Goal: Task Accomplishment & Management: Manage account settings

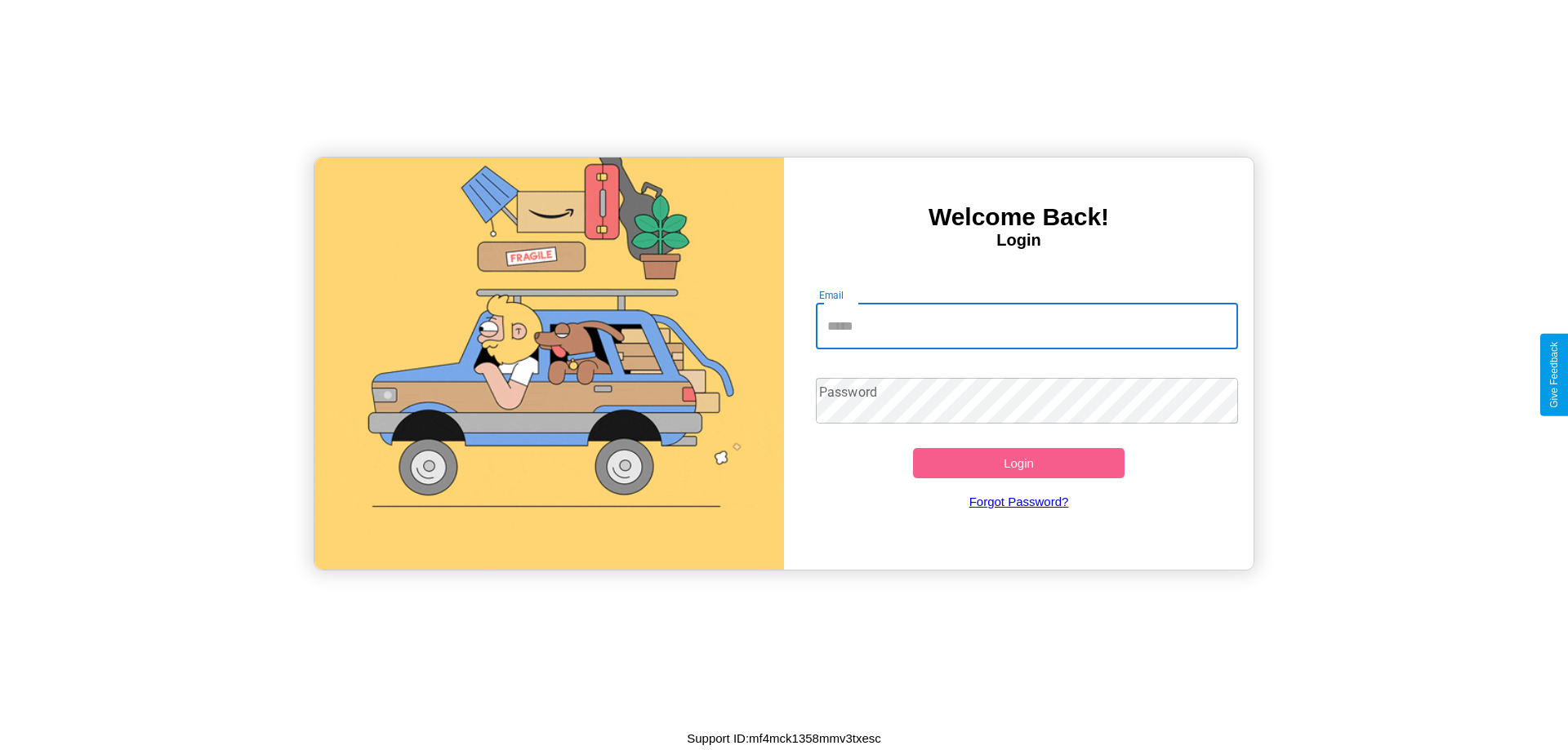
click at [1027, 326] on input "Email" at bounding box center [1027, 326] width 423 height 46
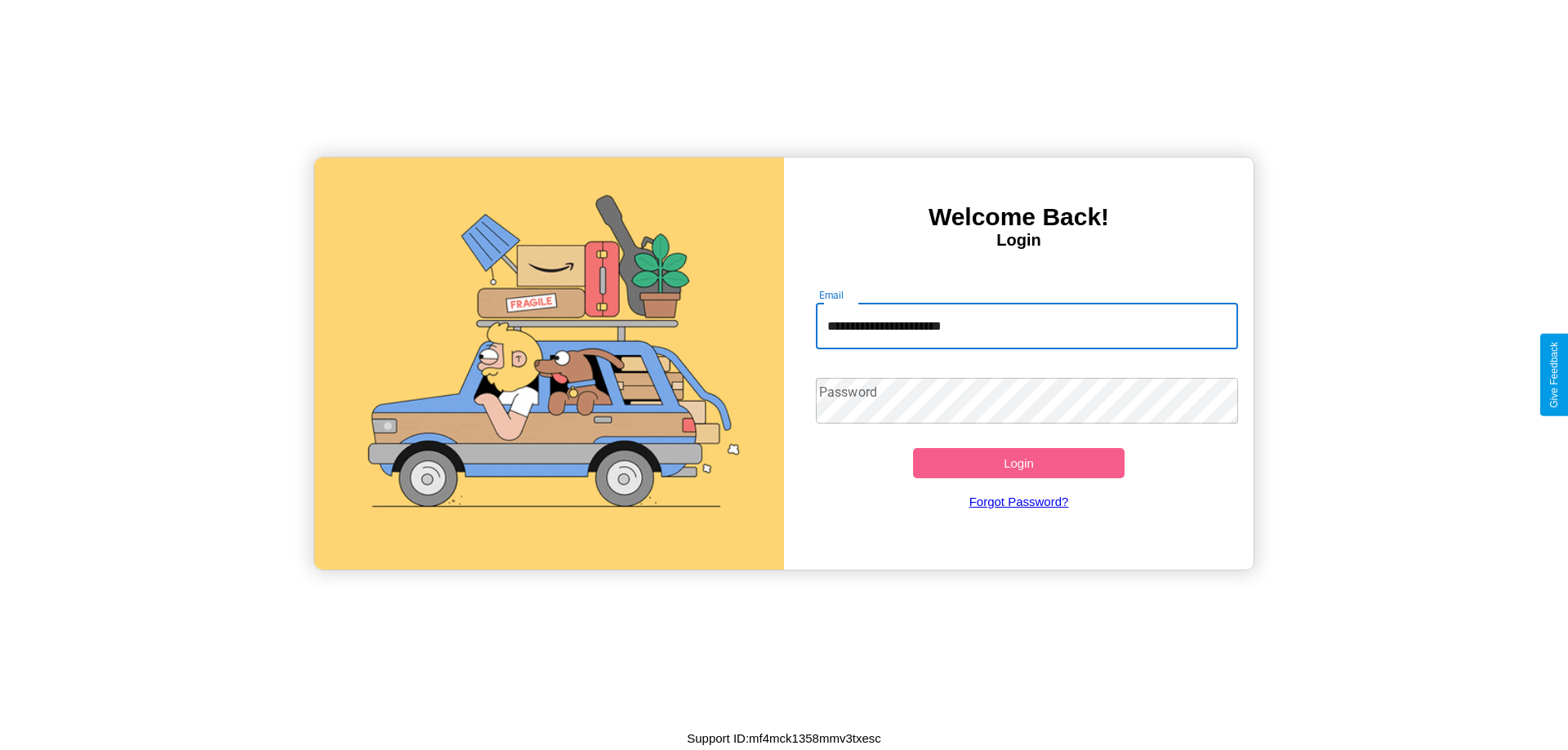
type input "**********"
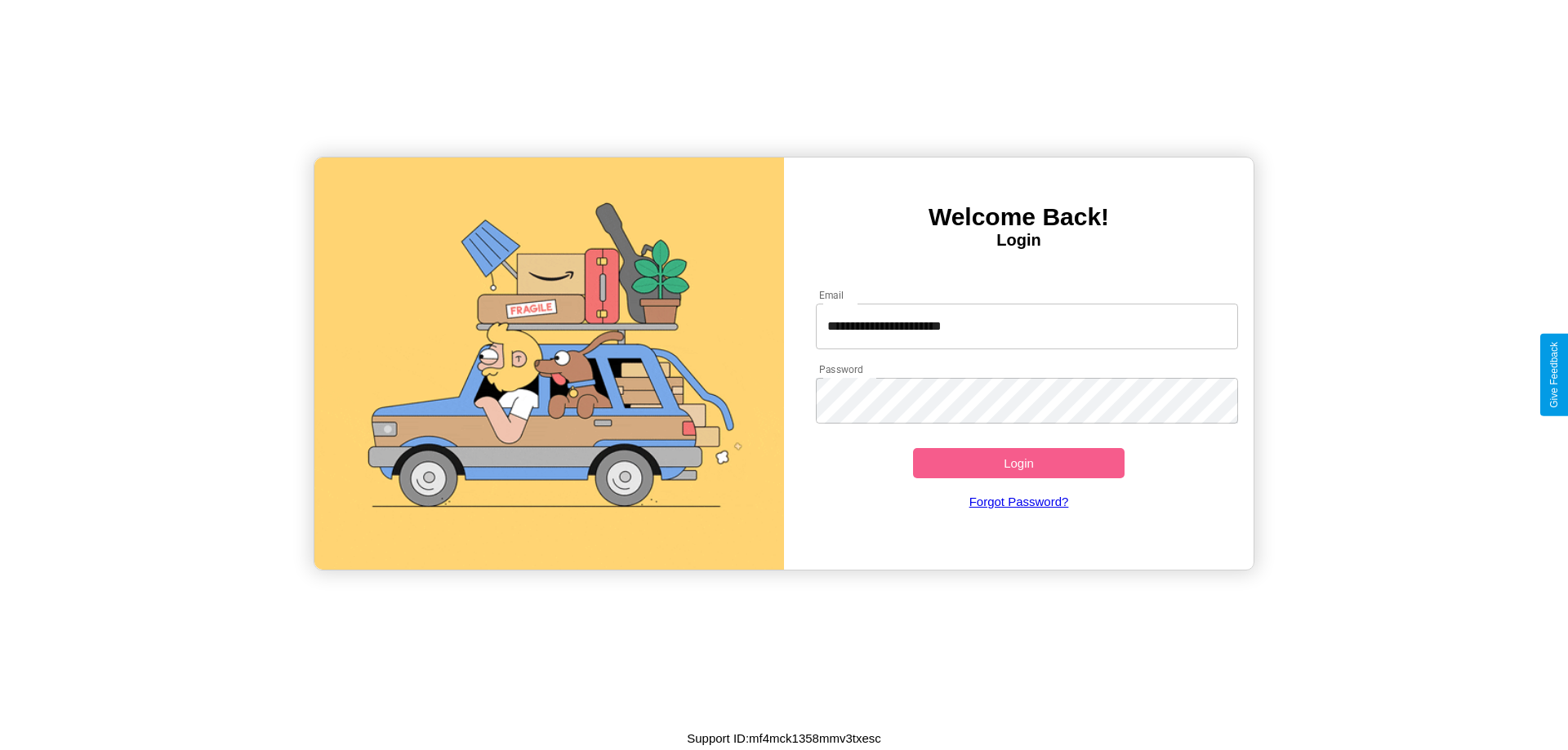
click at [1018, 462] on button "Login" at bounding box center [1018, 463] width 211 height 30
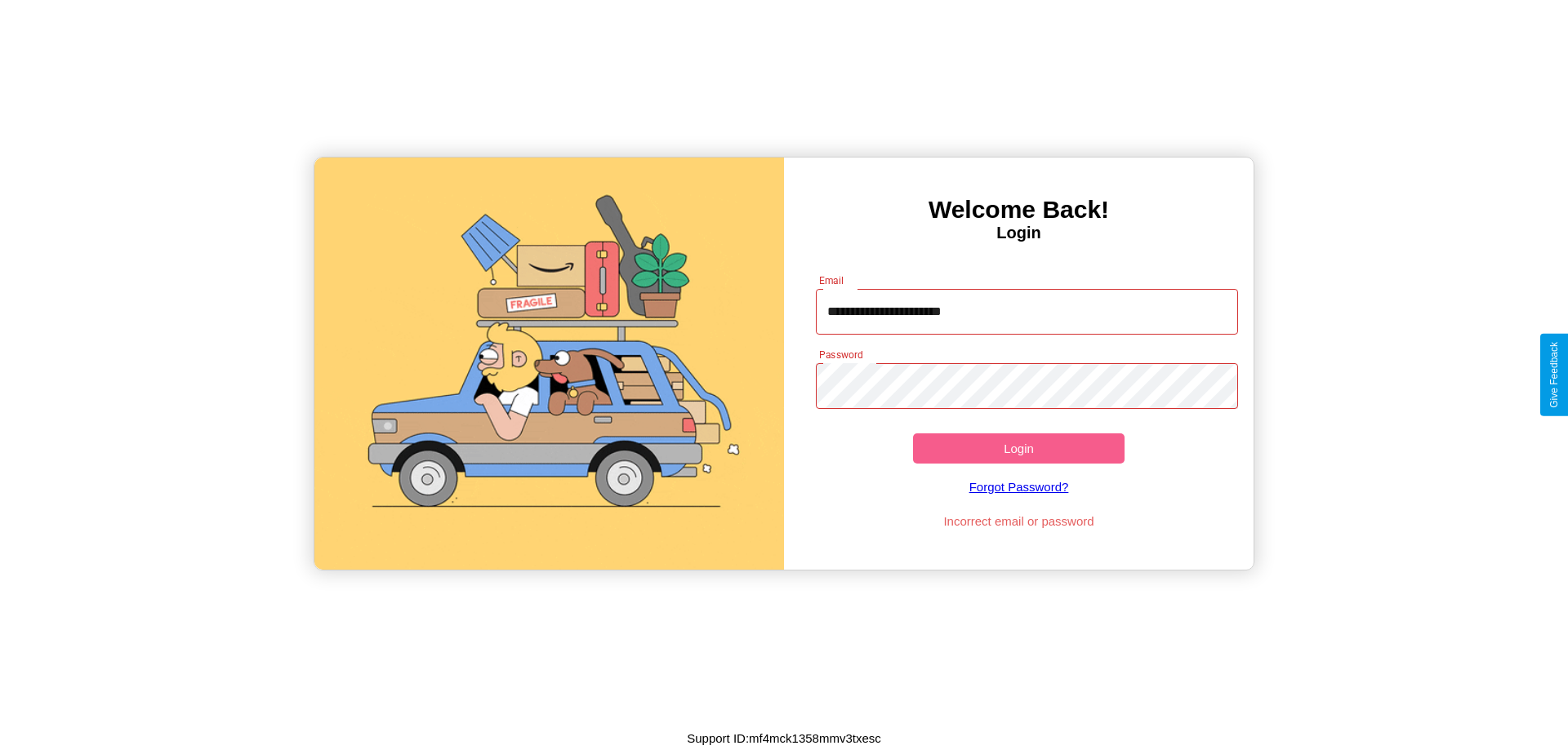
click at [1018, 448] on button "Login" at bounding box center [1018, 448] width 211 height 30
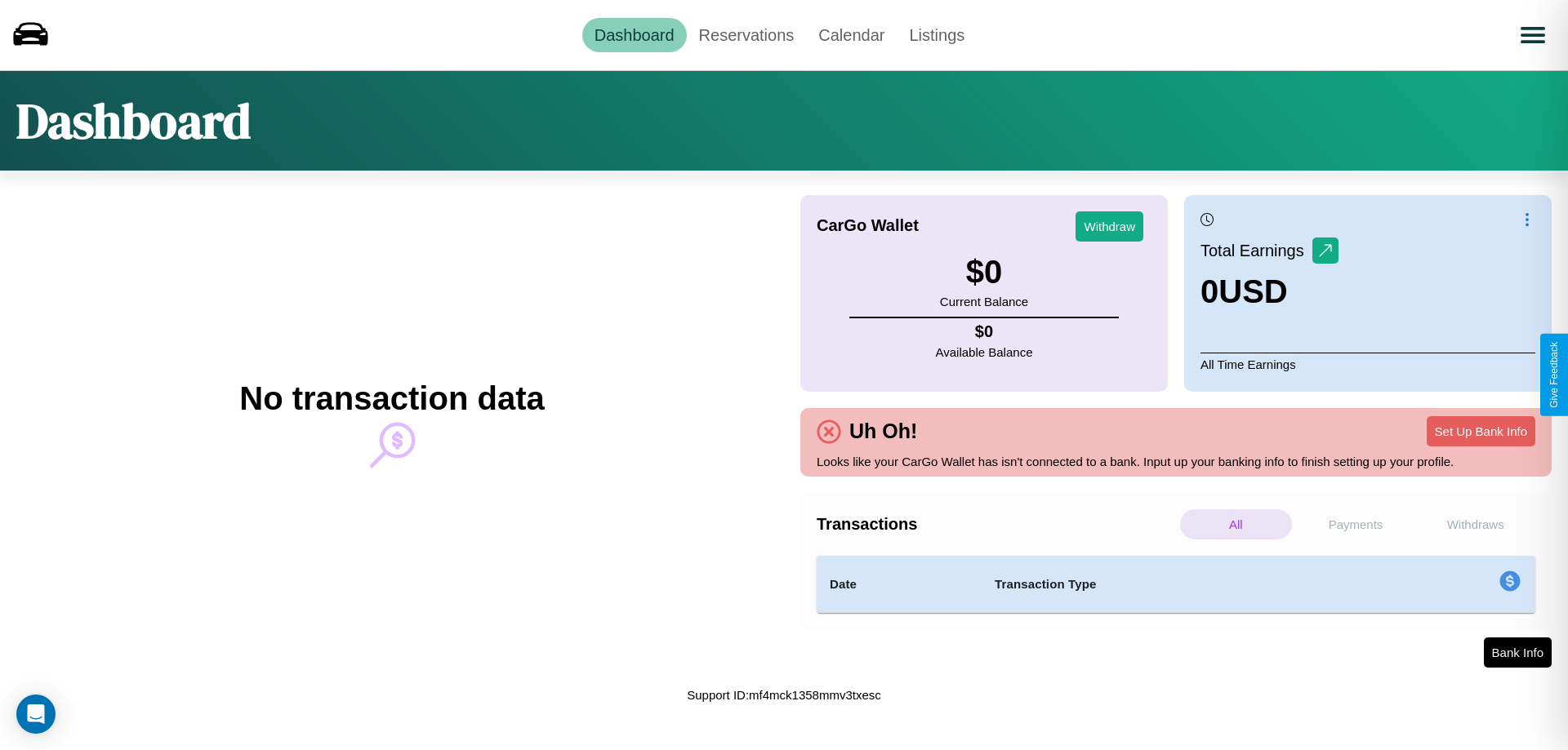
click at [1356, 524] on p "Payments" at bounding box center [1356, 525] width 112 height 30
click at [745, 34] on link "Reservations" at bounding box center [746, 35] width 120 height 34
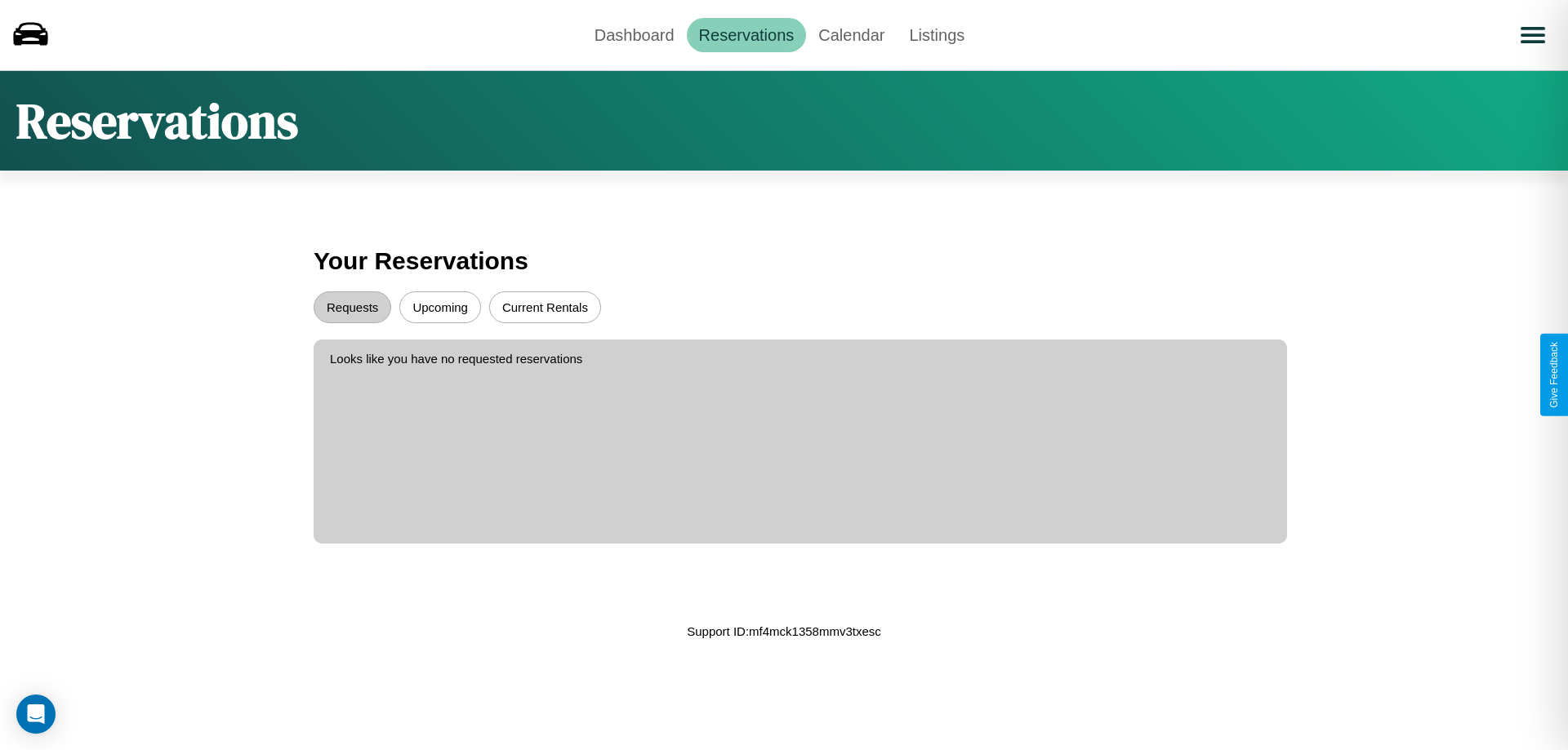
click at [440, 307] on button "Upcoming" at bounding box center [440, 307] width 81 height 31
click at [352, 307] on button "Requests" at bounding box center [352, 307] width 78 height 31
